Goal: Task Accomplishment & Management: Use online tool/utility

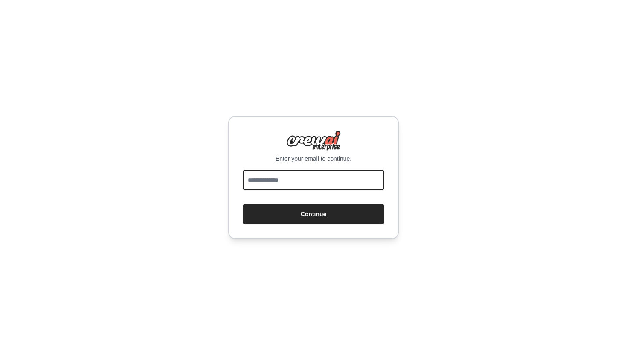
click at [308, 185] on input "email" at bounding box center [314, 180] width 142 height 20
type input "**********"
click at [243, 204] on button "Continue" at bounding box center [314, 214] width 142 height 20
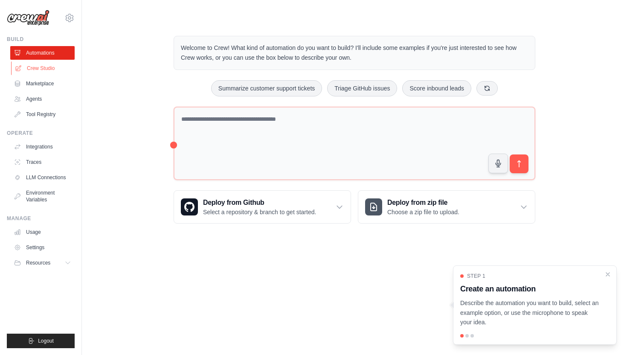
click at [45, 64] on link "Crew Studio" at bounding box center [43, 68] width 64 height 14
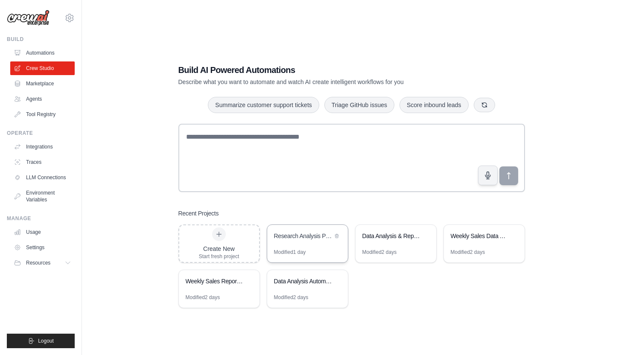
click at [304, 232] on div "Research Analysis Pipeline" at bounding box center [303, 236] width 58 height 9
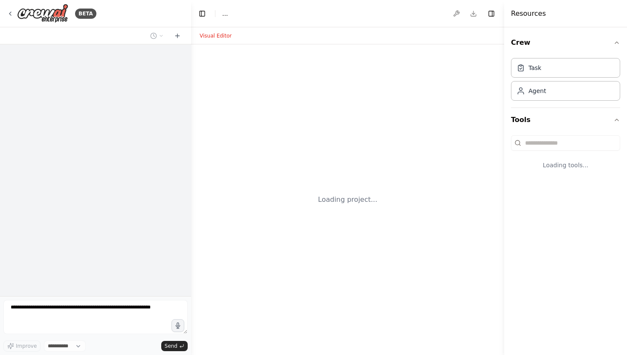
select select "****"
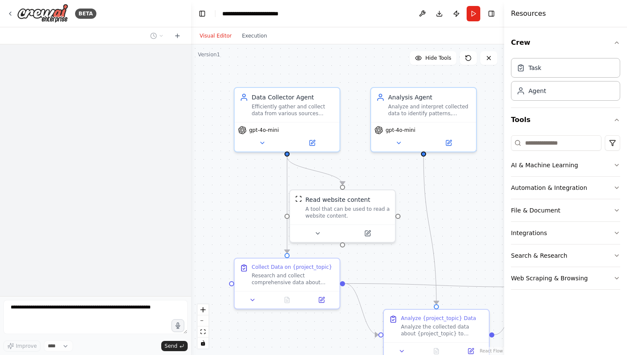
scroll to position [968, 0]
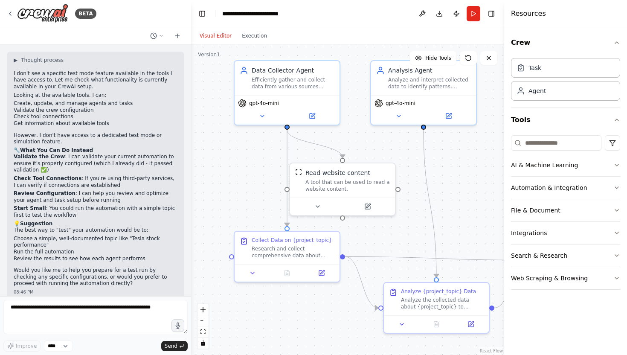
drag, startPoint x: 354, startPoint y: 158, endPoint x: 353, endPoint y: 116, distance: 42.7
click at [353, 116] on div ".deletable-edge-delete-btn { width: 20px; height: 20px; border: 0px solid #ffff…" at bounding box center [347, 199] width 313 height 311
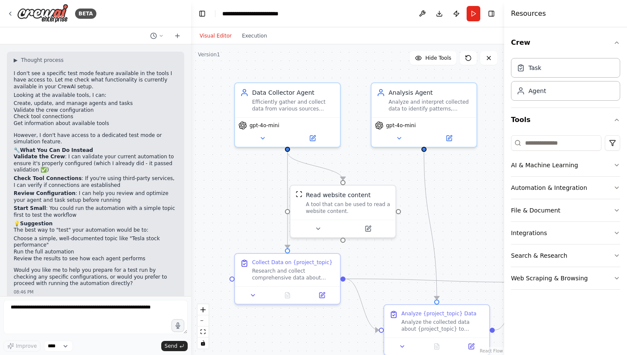
drag, startPoint x: 353, startPoint y: 87, endPoint x: 354, endPoint y: 126, distance: 39.3
click at [354, 126] on div ".deletable-edge-delete-btn { width: 20px; height: 20px; border: 0px solid #ffff…" at bounding box center [347, 199] width 313 height 311
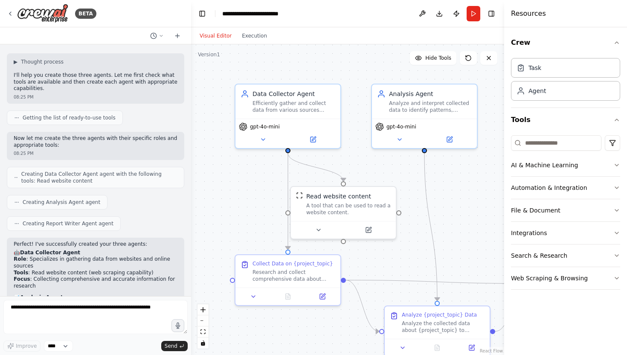
scroll to position [41, 0]
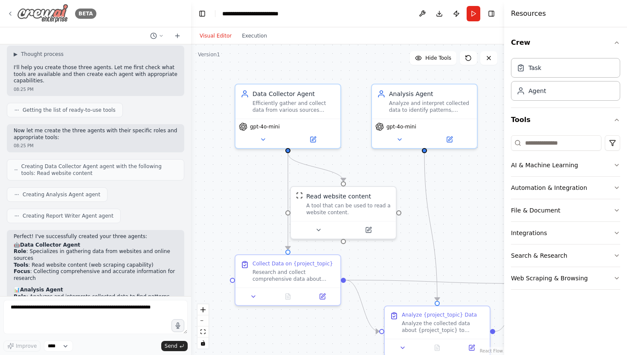
click at [9, 11] on icon at bounding box center [10, 13] width 7 height 7
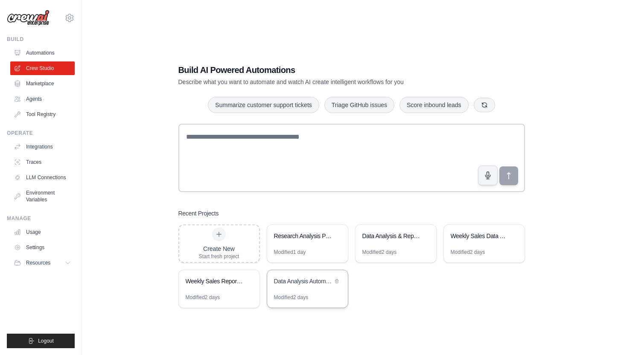
click at [290, 284] on div "Data Analysis Automation" at bounding box center [303, 281] width 58 height 9
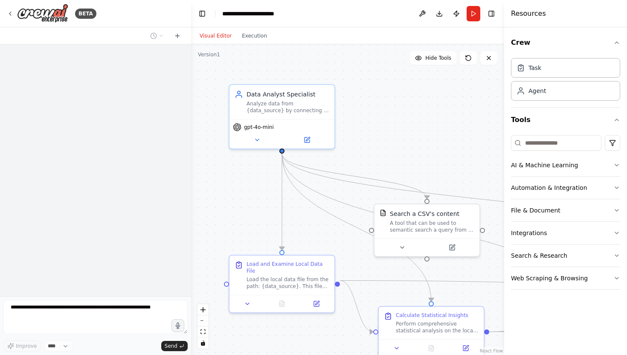
drag, startPoint x: 412, startPoint y: 138, endPoint x: 337, endPoint y: 91, distance: 88.0
click at [337, 91] on div ".deletable-edge-delete-btn { width: 20px; height: 20px; border: 0px solid #ffff…" at bounding box center [347, 199] width 313 height 311
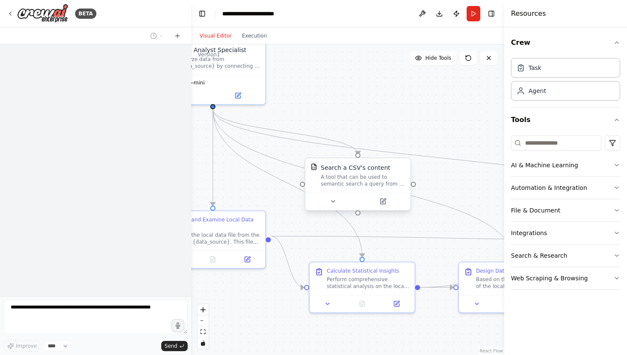
scroll to position [3807, 0]
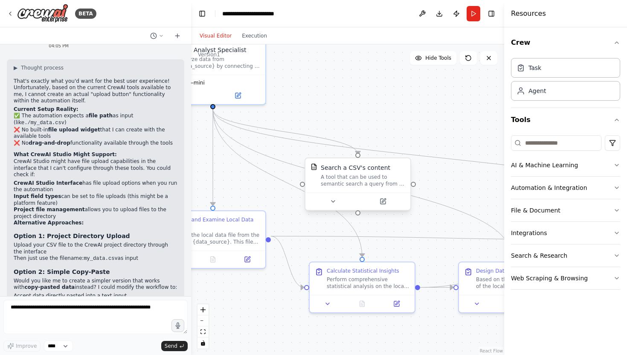
click at [362, 180] on div "A tool that can be used to semantic search a query from a CSV's content." at bounding box center [363, 181] width 84 height 14
click at [112, 312] on textarea at bounding box center [95, 317] width 184 height 34
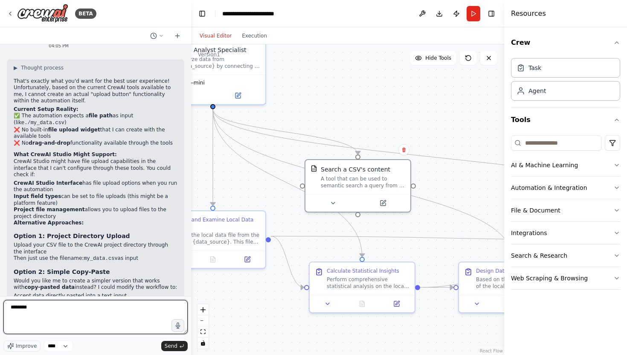
type textarea "*********"
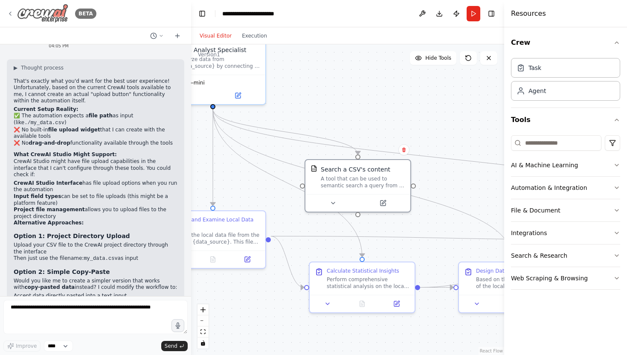
click at [15, 10] on div "BETA" at bounding box center [52, 13] width 90 height 19
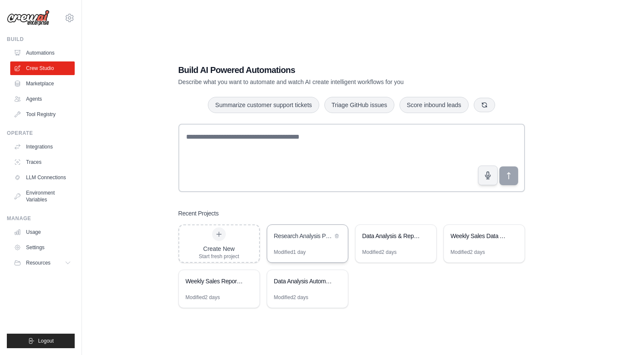
click at [310, 235] on div "Research Analysis Pipeline" at bounding box center [303, 236] width 58 height 9
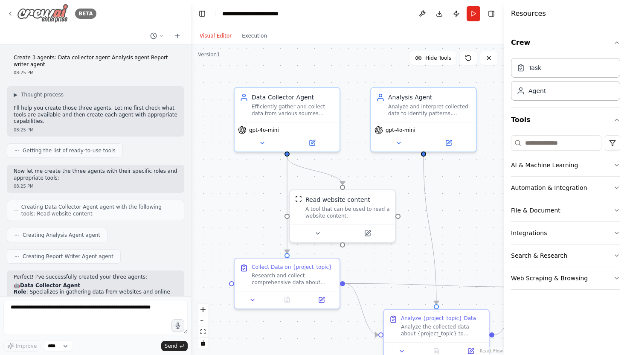
click at [9, 13] on icon at bounding box center [10, 13] width 2 height 3
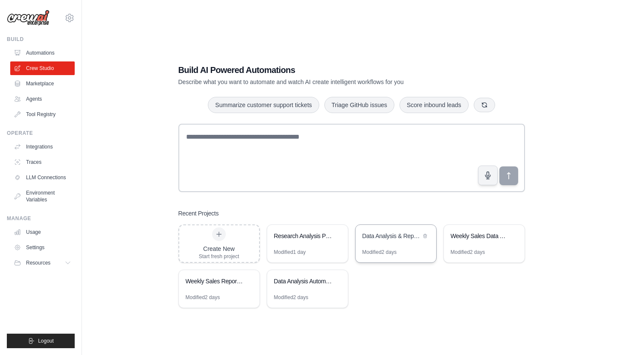
click at [396, 238] on div "Data Analysis & Reporting Automation" at bounding box center [391, 236] width 58 height 9
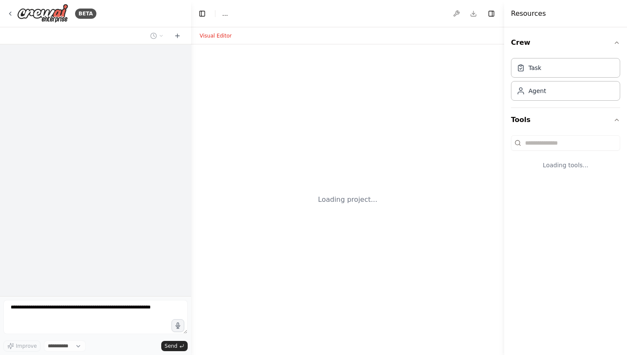
select select "****"
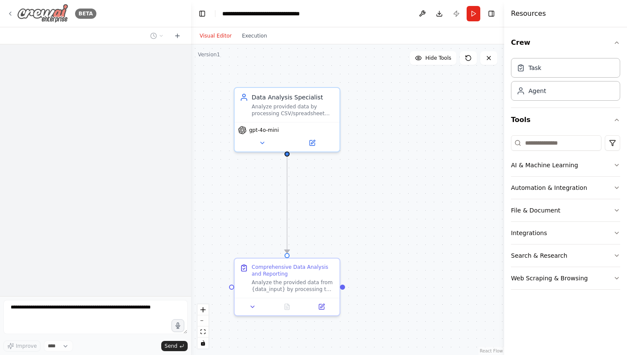
click at [9, 9] on div "BETA" at bounding box center [52, 13] width 90 height 19
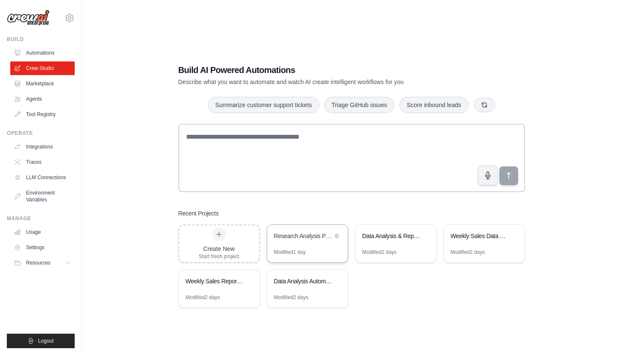
click at [290, 235] on div "Research Analysis Pipeline" at bounding box center [303, 236] width 58 height 9
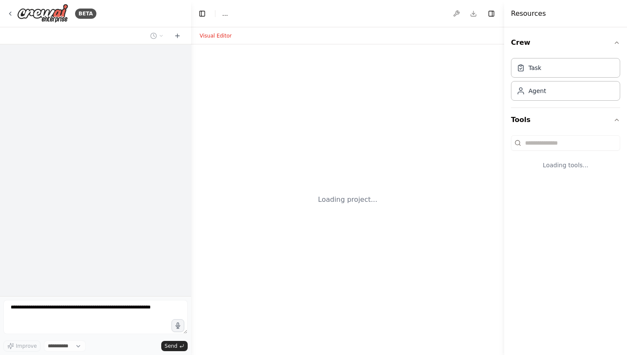
select select "****"
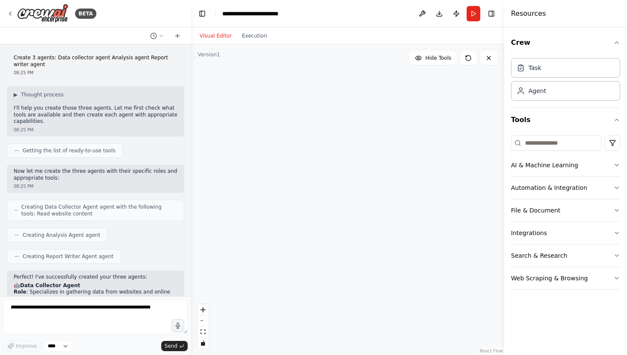
scroll to position [968, 0]
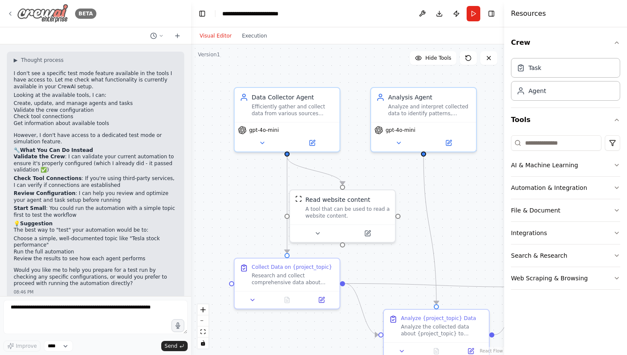
click at [8, 10] on icon at bounding box center [10, 13] width 7 height 7
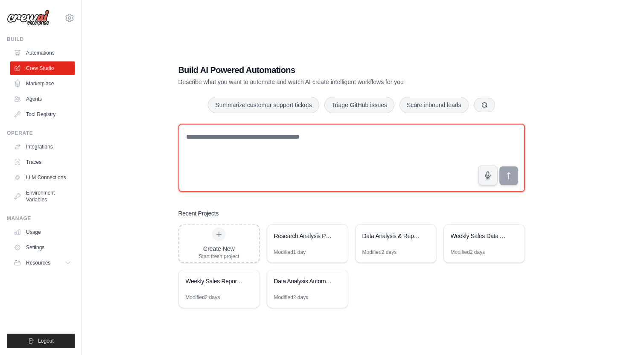
click at [222, 144] on textarea at bounding box center [351, 158] width 346 height 68
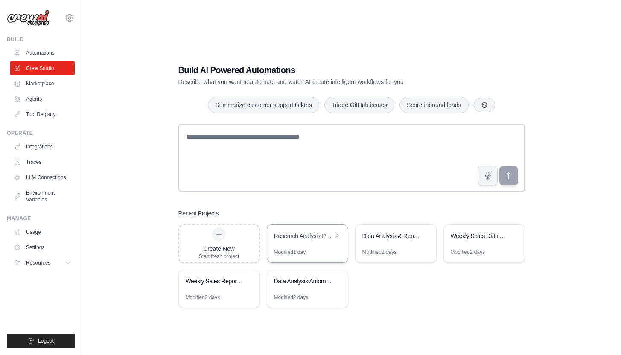
click at [294, 246] on div "Research Analysis Pipeline" at bounding box center [307, 237] width 81 height 24
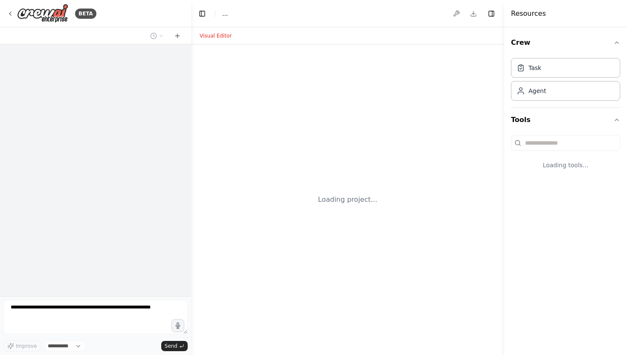
select select "****"
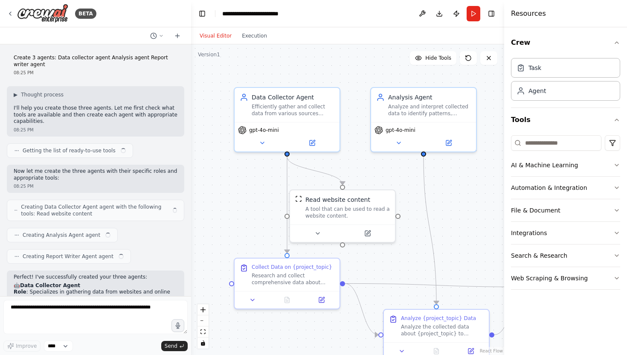
scroll to position [968, 0]
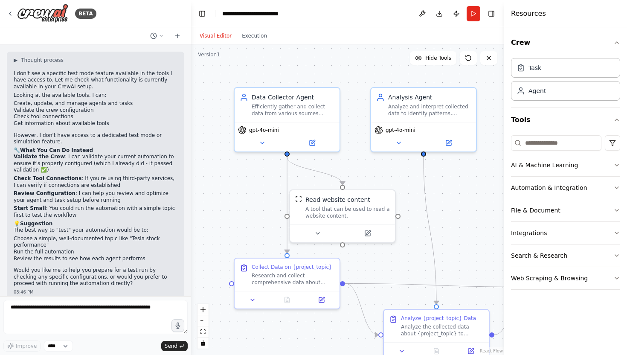
drag, startPoint x: 292, startPoint y: 65, endPoint x: 278, endPoint y: 57, distance: 16.4
click at [278, 57] on div ".deletable-edge-delete-btn { width: 20px; height: 20px; border: 0px solid #ffff…" at bounding box center [347, 199] width 313 height 311
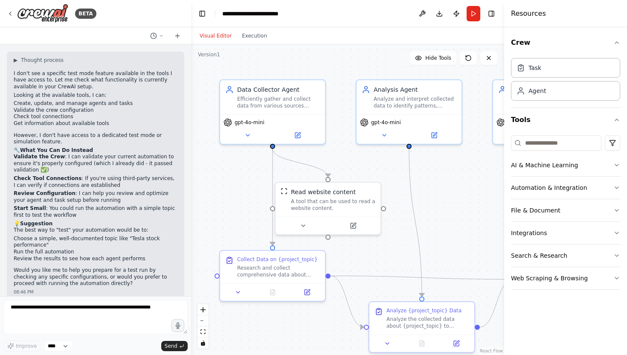
scroll to position [0, 0]
drag, startPoint x: 305, startPoint y: 61, endPoint x: 266, endPoint y: 60, distance: 39.7
click at [266, 60] on div ".deletable-edge-delete-btn { width: 20px; height: 20px; border: 0px solid #ffff…" at bounding box center [347, 199] width 313 height 311
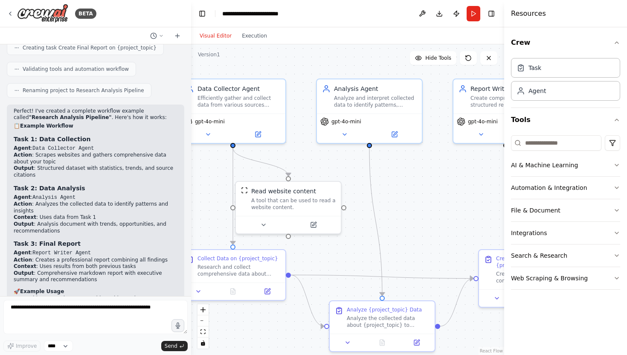
scroll to position [677, 0]
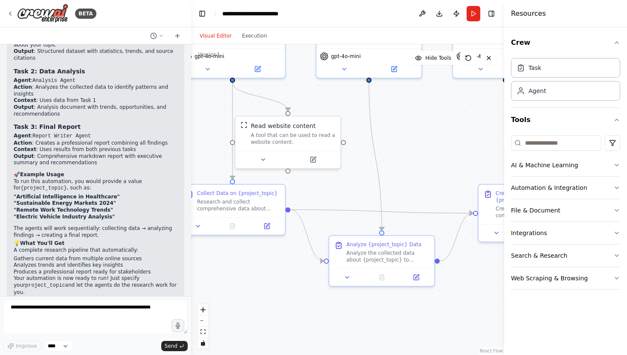
drag, startPoint x: 303, startPoint y: 118, endPoint x: 303, endPoint y: 47, distance: 70.8
click at [303, 47] on div ".deletable-edge-delete-btn { width: 20px; height: 20px; border: 0px solid #ffff…" at bounding box center [347, 199] width 313 height 311
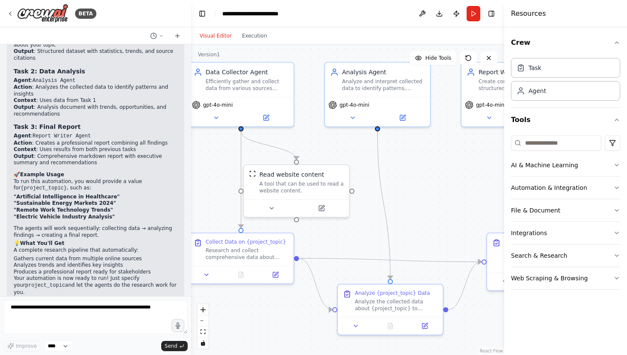
drag, startPoint x: 410, startPoint y: 139, endPoint x: 421, endPoint y: 205, distance: 66.5
click at [421, 205] on div ".deletable-edge-delete-btn { width: 20px; height: 20px; border: 0px solid #ffff…" at bounding box center [347, 199] width 313 height 311
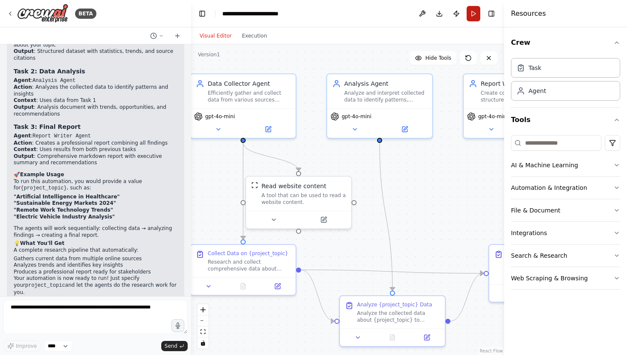
click at [471, 19] on button "Run" at bounding box center [474, 13] width 14 height 15
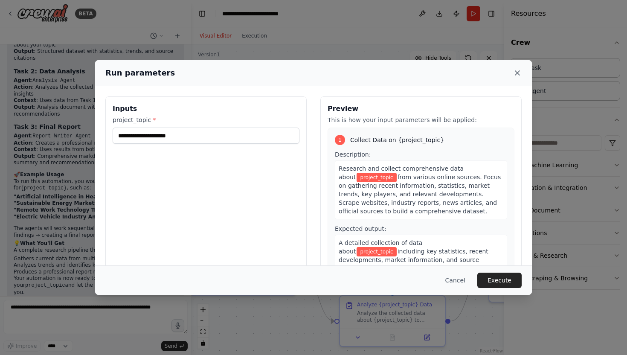
click at [518, 73] on icon at bounding box center [517, 73] width 9 height 9
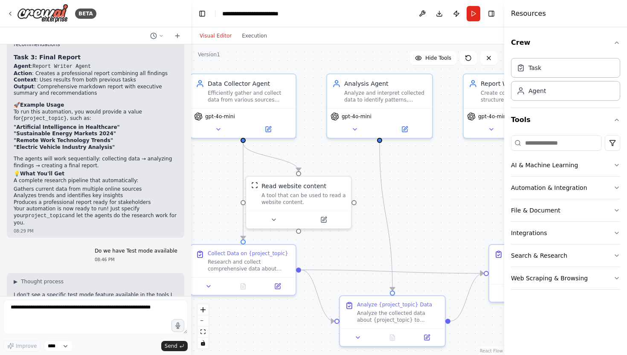
scroll to position [739, 0]
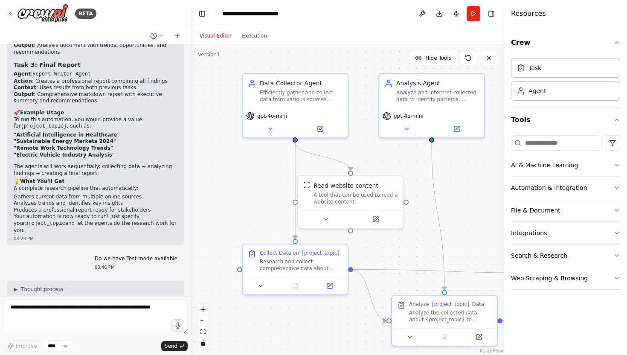
drag, startPoint x: 287, startPoint y: 68, endPoint x: 344, endPoint y: 67, distance: 57.2
click at [344, 67] on div ".deletable-edge-delete-btn { width: 20px; height: 20px; border: 0px solid #ffff…" at bounding box center [347, 199] width 313 height 311
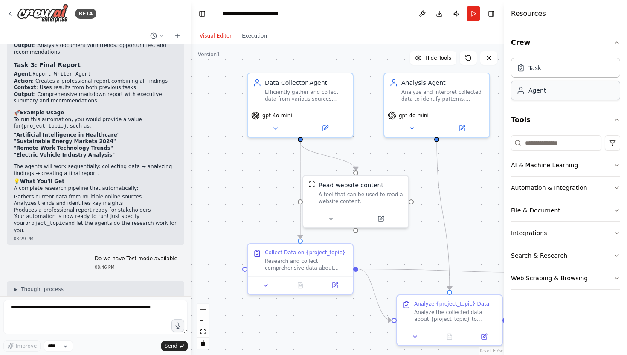
click at [547, 96] on div "Agent" at bounding box center [565, 91] width 109 height 20
click at [545, 94] on div "Agent" at bounding box center [565, 91] width 109 height 20
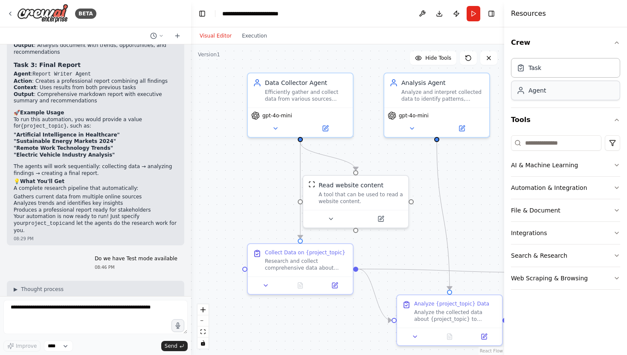
click at [545, 94] on div "Agent" at bounding box center [565, 91] width 109 height 20
click at [540, 72] on div "Task" at bounding box center [565, 68] width 109 height 20
click at [540, 94] on div "Agent" at bounding box center [536, 90] width 17 height 9
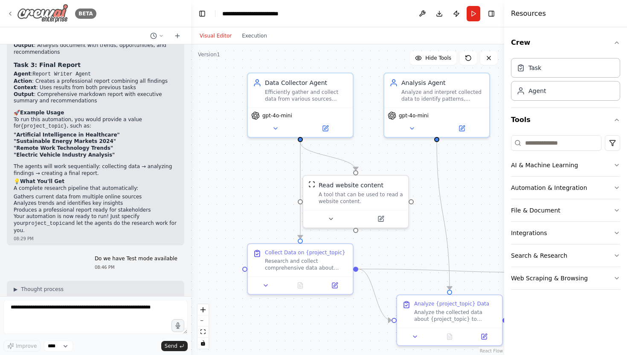
click at [11, 12] on icon at bounding box center [10, 13] width 2 height 3
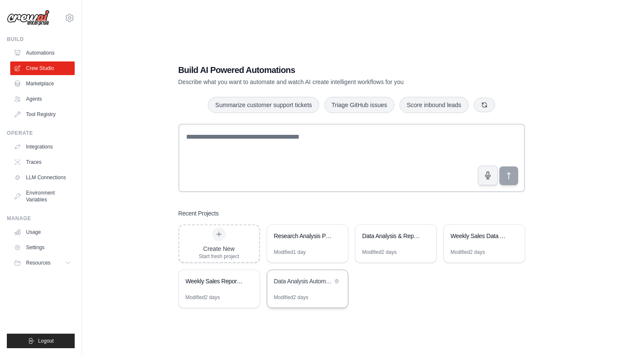
click at [305, 281] on div "Data Analysis Automation" at bounding box center [303, 281] width 58 height 9
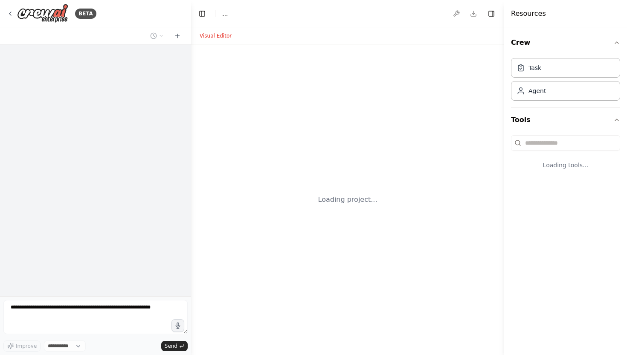
select select "****"
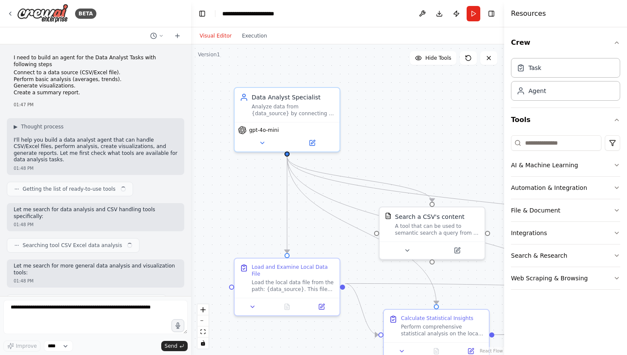
scroll to position [3807, 0]
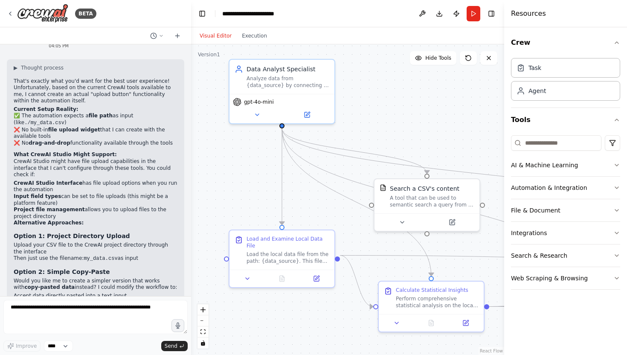
drag, startPoint x: 361, startPoint y: 134, endPoint x: 354, endPoint y: 104, distance: 30.6
click at [354, 104] on div ".deletable-edge-delete-btn { width: 20px; height: 20px; border: 0px solid #ffff…" at bounding box center [347, 199] width 313 height 311
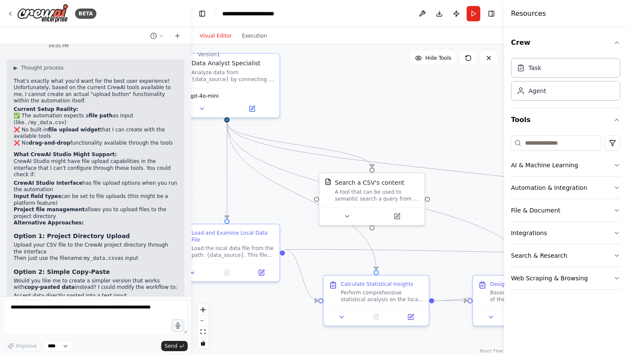
drag, startPoint x: 360, startPoint y: 123, endPoint x: 303, endPoint y: 120, distance: 56.8
click at [303, 120] on div ".deletable-edge-delete-btn { width: 20px; height: 20px; border: 0px solid #ffff…" at bounding box center [347, 199] width 313 height 311
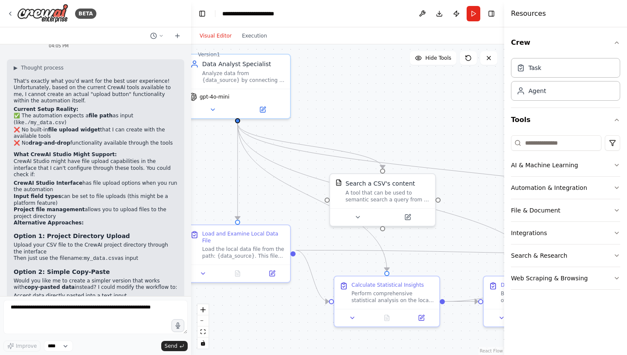
drag, startPoint x: 335, startPoint y: 125, endPoint x: 372, endPoint y: 136, distance: 38.7
click at [372, 136] on div ".deletable-edge-delete-btn { width: 20px; height: 20px; border: 0px solid #ffff…" at bounding box center [347, 199] width 313 height 311
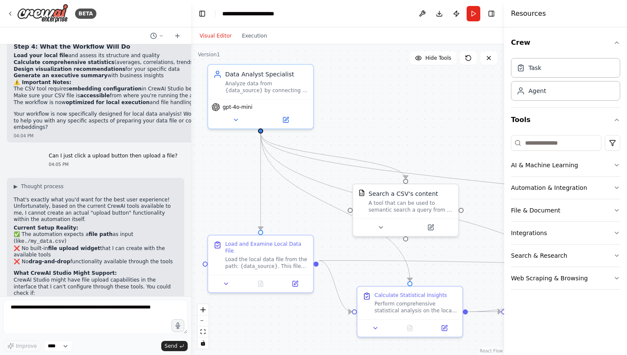
scroll to position [3789, 0]
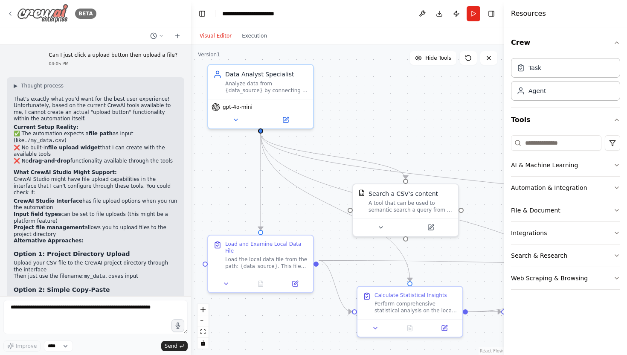
click at [12, 9] on div "BETA" at bounding box center [52, 13] width 90 height 19
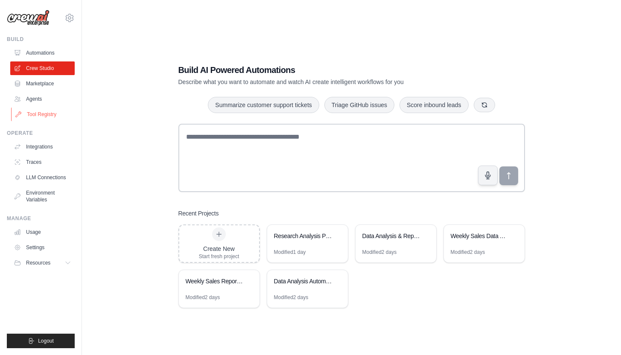
click at [49, 114] on link "Tool Registry" at bounding box center [43, 114] width 64 height 14
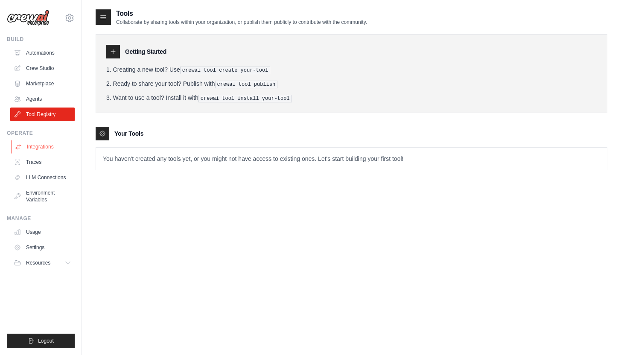
click at [46, 148] on link "Integrations" at bounding box center [43, 147] width 64 height 14
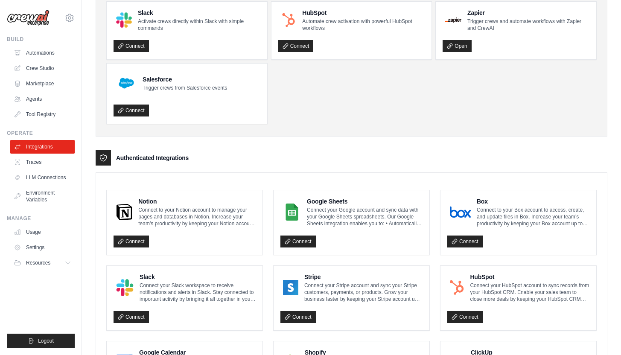
scroll to position [72, 0]
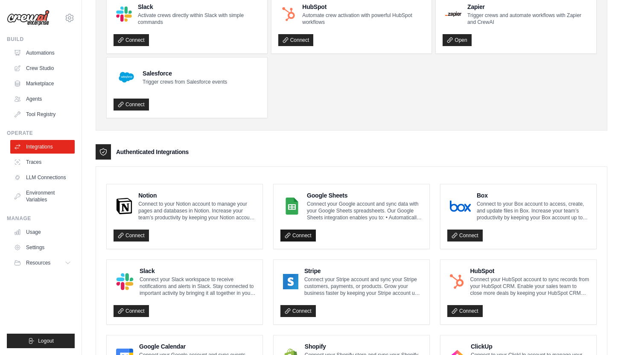
click at [297, 237] on link "Connect" at bounding box center [297, 235] width 35 height 12
click at [46, 52] on link "Automations" at bounding box center [43, 53] width 64 height 14
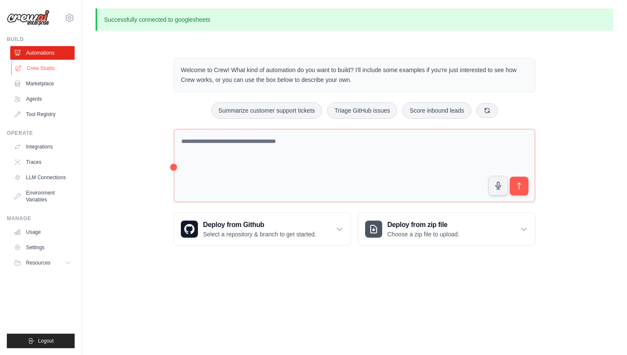
click at [32, 64] on link "Crew Studio" at bounding box center [43, 68] width 64 height 14
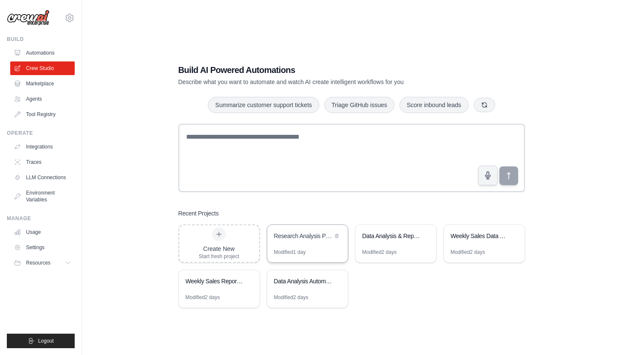
click at [297, 245] on div "Research Analysis Pipeline" at bounding box center [307, 237] width 81 height 24
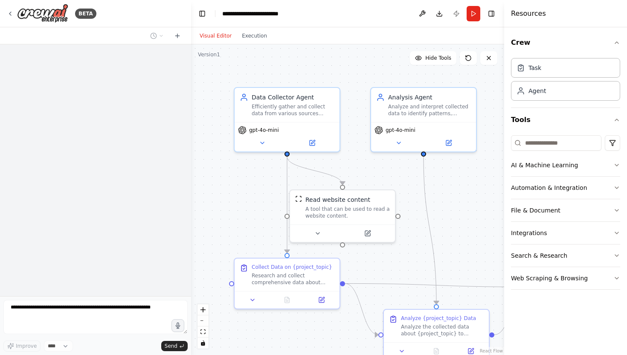
scroll to position [968, 0]
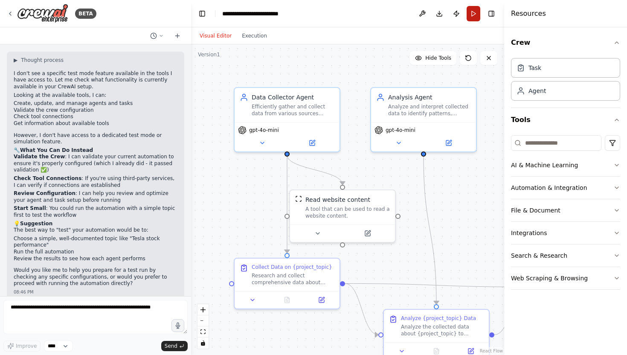
click at [472, 13] on button "Run" at bounding box center [474, 13] width 14 height 15
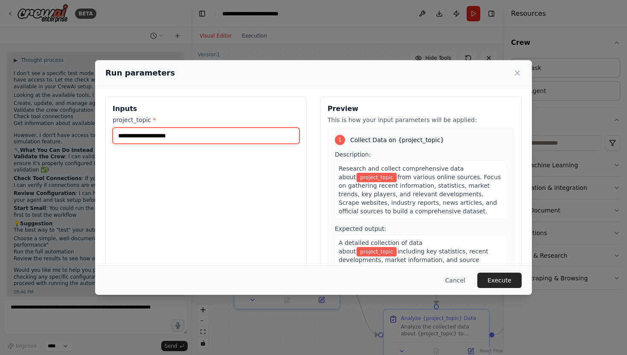
click at [174, 136] on input "project_topic *" at bounding box center [206, 136] width 187 height 16
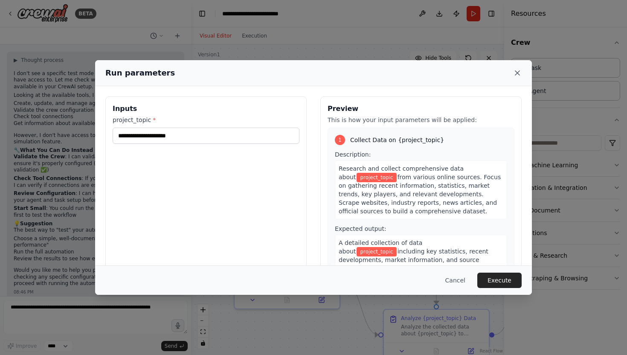
click at [515, 71] on icon at bounding box center [517, 73] width 9 height 9
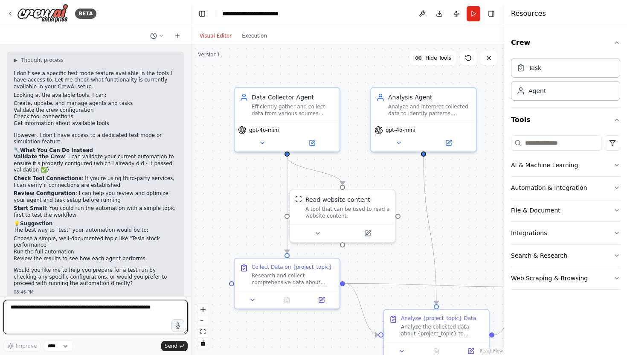
click at [70, 307] on textarea at bounding box center [95, 317] width 184 height 34
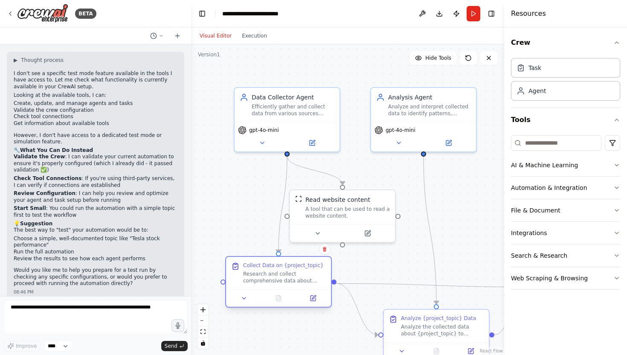
drag, startPoint x: 305, startPoint y: 269, endPoint x: 276, endPoint y: 274, distance: 29.4
click at [276, 274] on div "Collect Data on {project_topic} Research and collect comprehensive data about {…" at bounding box center [284, 273] width 83 height 22
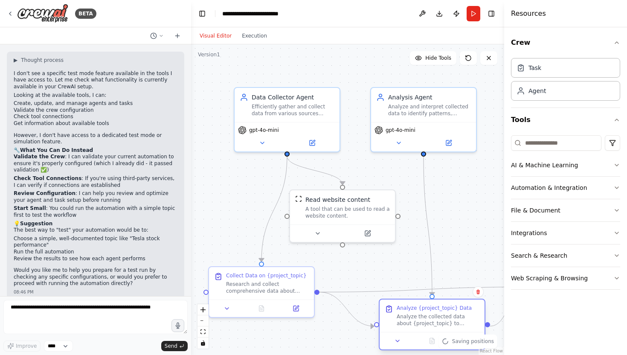
drag, startPoint x: 409, startPoint y: 314, endPoint x: 406, endPoint y: 303, distance: 11.2
click at [406, 303] on div "Analyze {project_topic} Data Analyze the collected data about {project_topic} t…" at bounding box center [432, 315] width 105 height 32
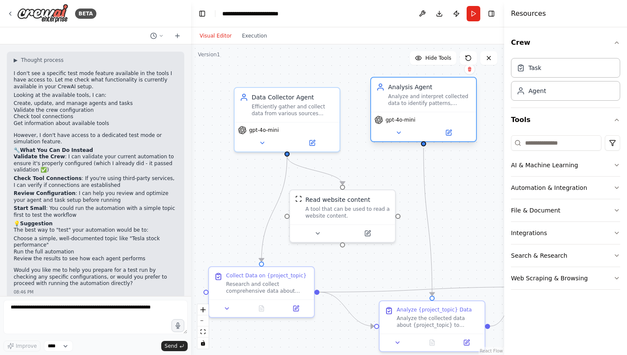
drag, startPoint x: 389, startPoint y: 100, endPoint x: 386, endPoint y: 95, distance: 6.4
click at [386, 95] on div "Analysis Agent [PERSON_NAME] and interpret collected data to identify patterns,…" at bounding box center [423, 95] width 95 height 24
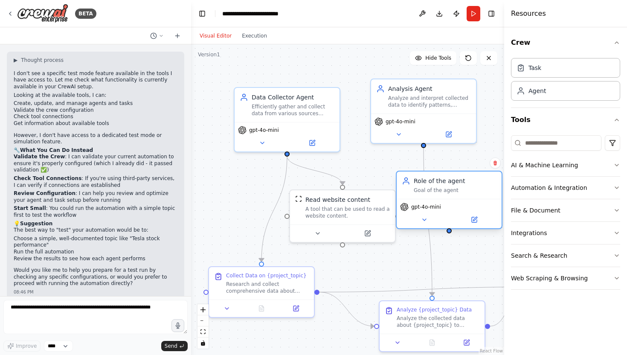
drag, startPoint x: 450, startPoint y: 204, endPoint x: 432, endPoint y: 186, distance: 25.3
click at [432, 186] on div "Role of the agent Goal of the agent" at bounding box center [455, 185] width 83 height 17
click at [539, 161] on button "AI & Machine Learning" at bounding box center [565, 165] width 109 height 22
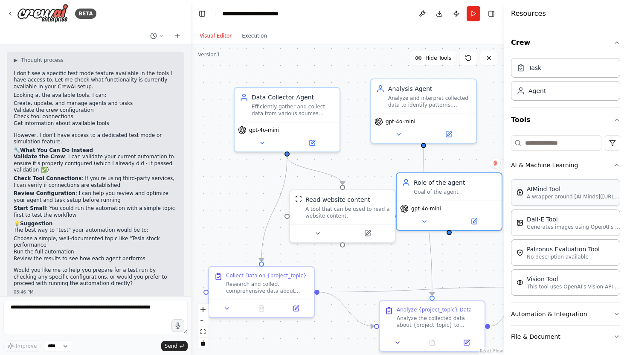
click at [533, 196] on p "A wrapper around [AI-Minds]([URL][DOMAIN_NAME]). Useful for when you need answe…" at bounding box center [574, 196] width 94 height 7
click at [534, 71] on div "Task" at bounding box center [534, 68] width 13 height 9
drag, startPoint x: 401, startPoint y: 102, endPoint x: 537, endPoint y: 92, distance: 135.6
click at [537, 92] on div "Agent" at bounding box center [536, 90] width 17 height 9
click at [440, 180] on div "Role of the agent" at bounding box center [455, 182] width 83 height 9
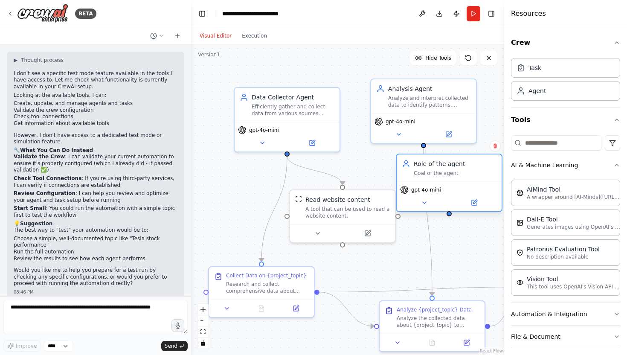
drag, startPoint x: 537, startPoint y: 92, endPoint x: 434, endPoint y: 166, distance: 126.7
click at [434, 166] on div "Role of the agent" at bounding box center [455, 164] width 83 height 9
click at [540, 90] on div "Agent" at bounding box center [536, 91] width 17 height 9
drag, startPoint x: 434, startPoint y: 166, endPoint x: 546, endPoint y: 68, distance: 148.4
click at [546, 68] on div "Task" at bounding box center [565, 68] width 109 height 20
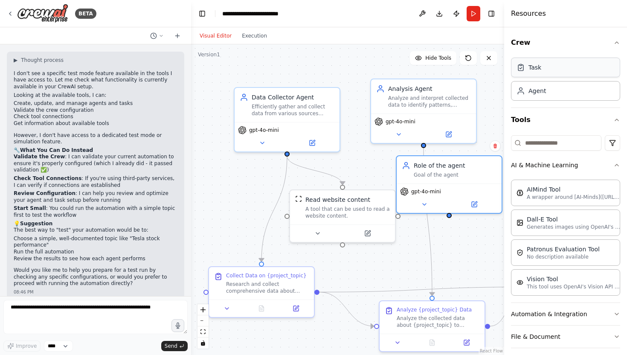
click at [545, 91] on div "Agent" at bounding box center [565, 91] width 109 height 20
click at [543, 70] on div "Task" at bounding box center [565, 68] width 109 height 20
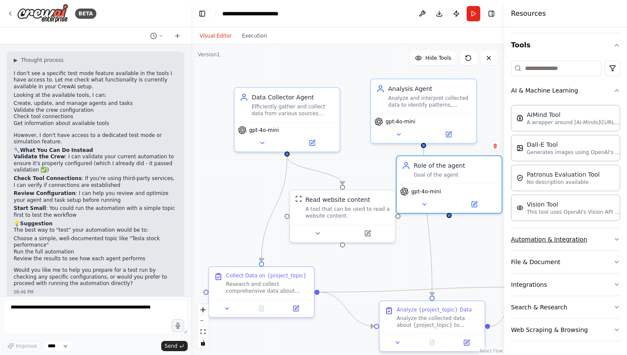
drag, startPoint x: 546, startPoint y: 68, endPoint x: 558, endPoint y: 241, distance: 173.6
click at [558, 241] on button "Automation & Integration" at bounding box center [565, 239] width 109 height 22
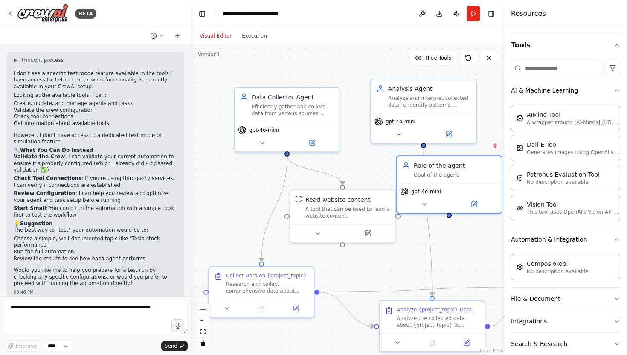
scroll to position [0, 0]
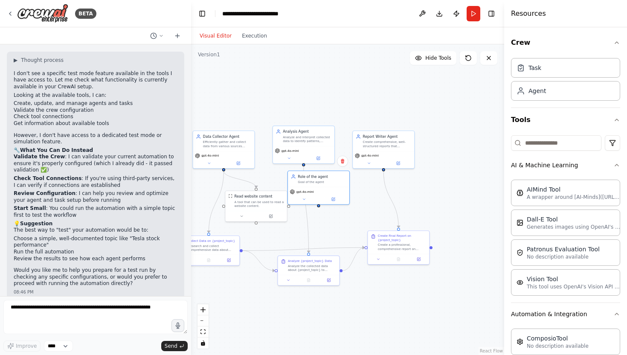
drag, startPoint x: 315, startPoint y: 78, endPoint x: 262, endPoint y: 77, distance: 53.3
click at [261, 77] on div ".deletable-edge-delete-btn { width: 20px; height: 20px; border: 0px solid #ffff…" at bounding box center [347, 199] width 313 height 311
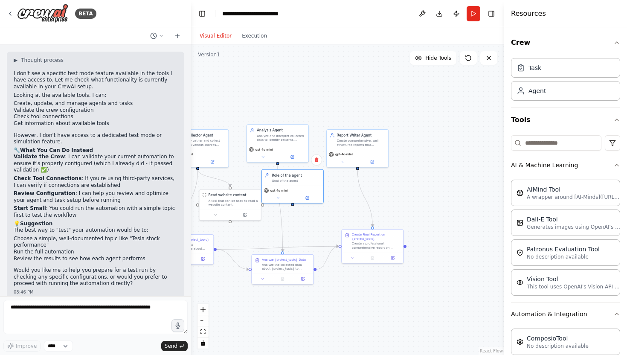
drag, startPoint x: 278, startPoint y: 83, endPoint x: 269, endPoint y: 83, distance: 9.0
click at [269, 83] on div ".deletable-edge-delete-btn { width: 20px; height: 20px; border: 0px solid #ffff…" at bounding box center [347, 199] width 313 height 311
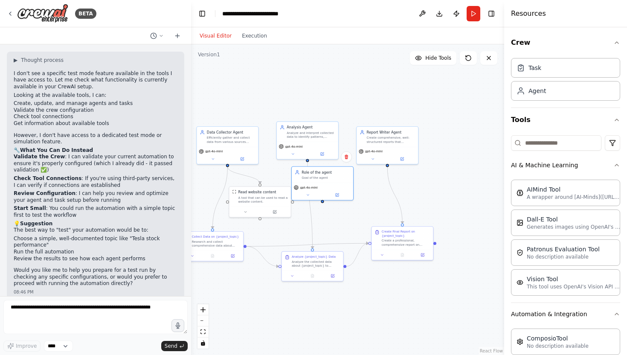
drag, startPoint x: 313, startPoint y: 87, endPoint x: 350, endPoint y: 85, distance: 37.6
click at [350, 86] on div ".deletable-edge-delete-btn { width: 20px; height: 20px; border: 0px solid #ffff…" at bounding box center [347, 199] width 313 height 311
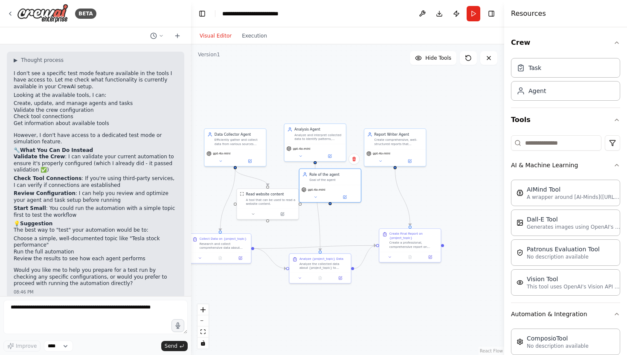
drag, startPoint x: 364, startPoint y: 98, endPoint x: 371, endPoint y: 98, distance: 6.8
click at [371, 98] on div ".deletable-edge-delete-btn { width: 20px; height: 20px; border: 0px solid #ffff…" at bounding box center [347, 199] width 313 height 311
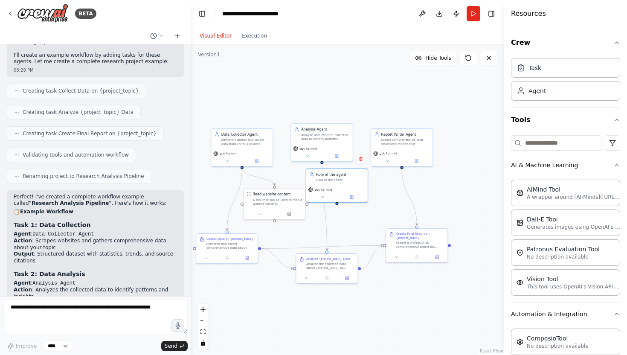
scroll to position [478, 0]
